Goal: Find specific page/section: Find specific page/section

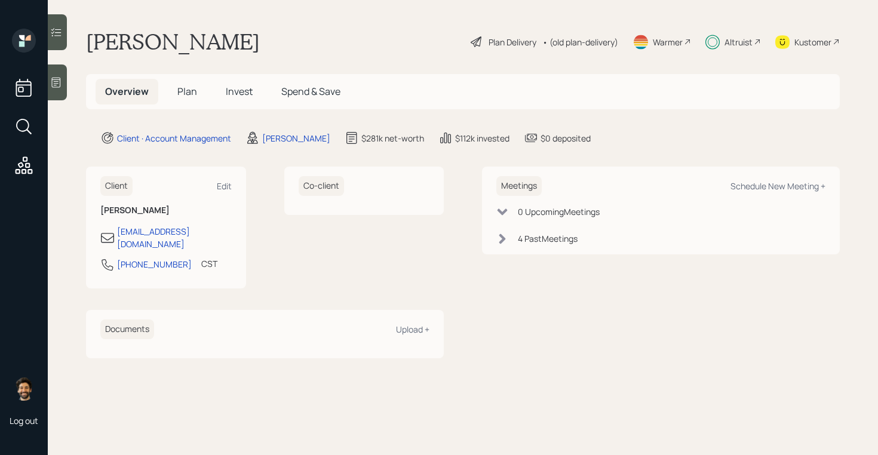
click at [182, 90] on span "Plan" at bounding box center [187, 91] width 20 height 13
